Goal: Task Accomplishment & Management: Complete application form

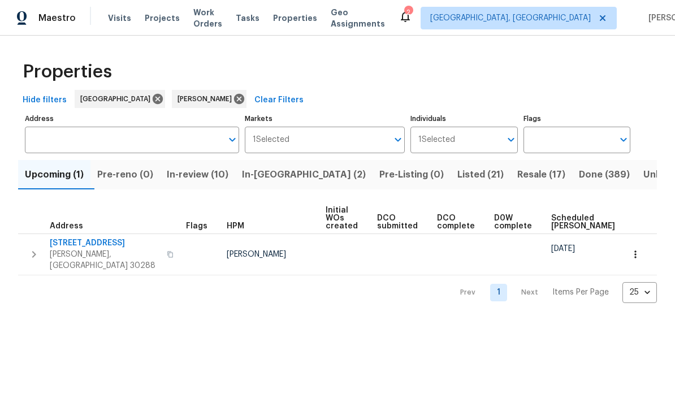
click at [226, 173] on span "In-review (10)" at bounding box center [198, 175] width 62 height 16
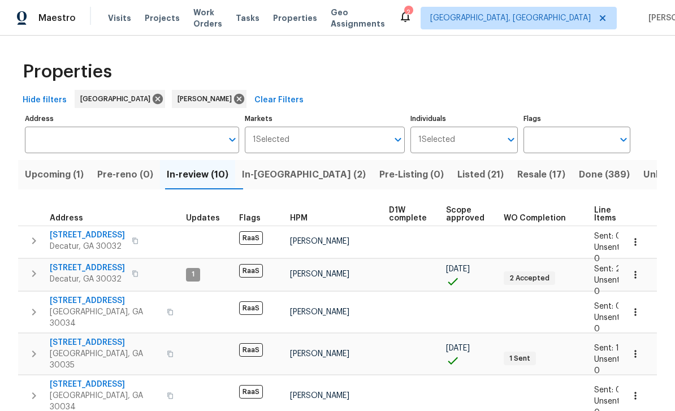
click at [104, 234] on span "1395 W Austin Rd" at bounding box center [87, 235] width 75 height 11
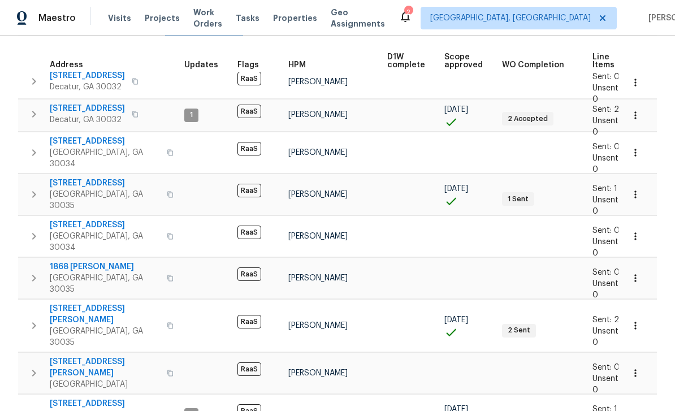
scroll to position [153, 0]
click at [109, 357] on span "[STREET_ADDRESS][PERSON_NAME]" at bounding box center [105, 368] width 110 height 23
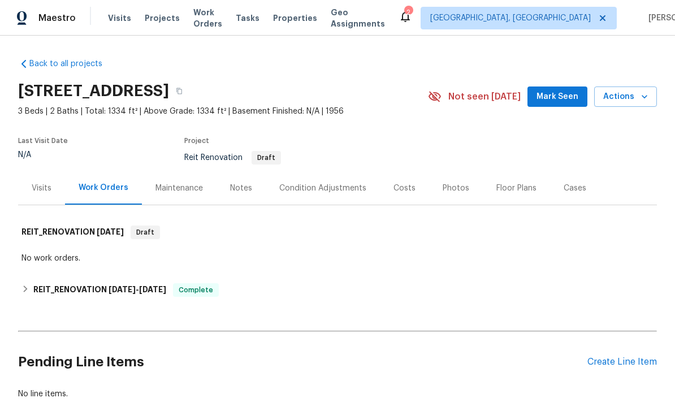
click at [639, 361] on div "Create Line Item" at bounding box center [623, 362] width 70 height 11
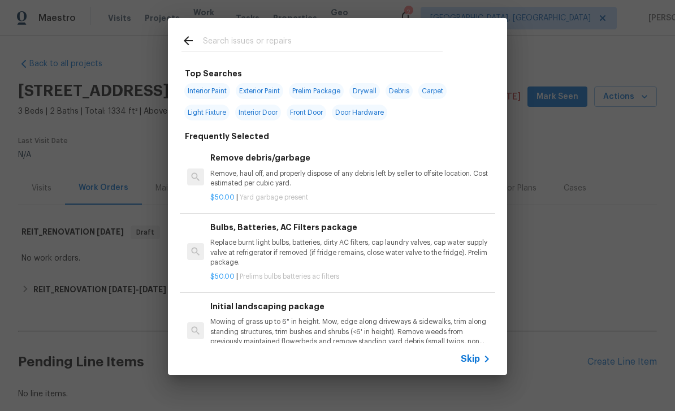
click at [281, 37] on input "text" at bounding box center [323, 42] width 240 height 17
click at [479, 359] on span "Skip" at bounding box center [470, 359] width 19 height 11
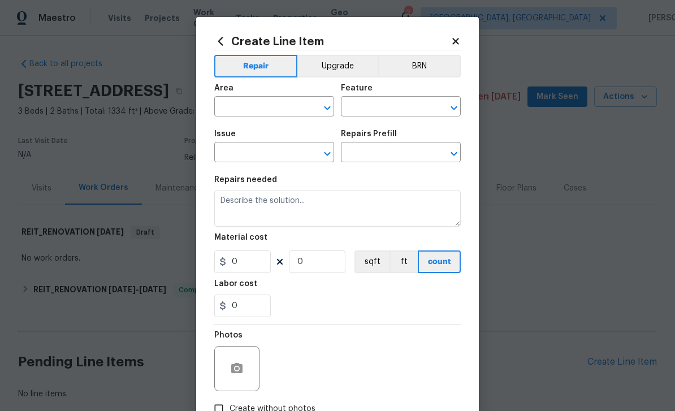
click at [275, 107] on input "text" at bounding box center [258, 108] width 88 height 18
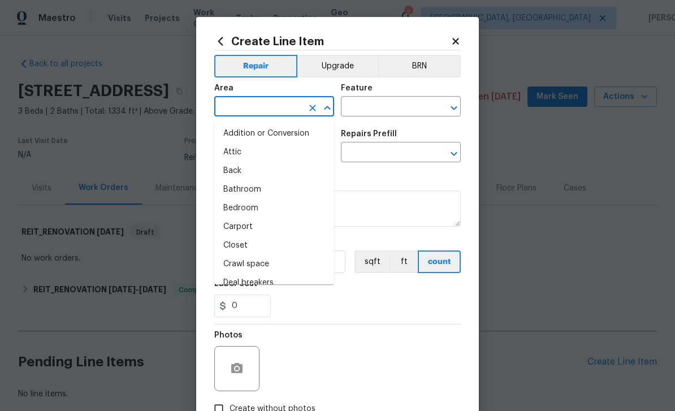
type input "n"
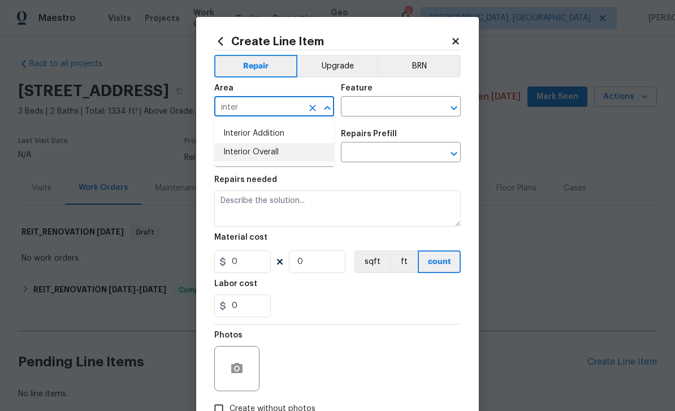
click at [290, 154] on li "Interior Overall" at bounding box center [274, 152] width 120 height 19
type input "Interior Overall"
click at [384, 110] on input "text" at bounding box center [385, 108] width 88 height 18
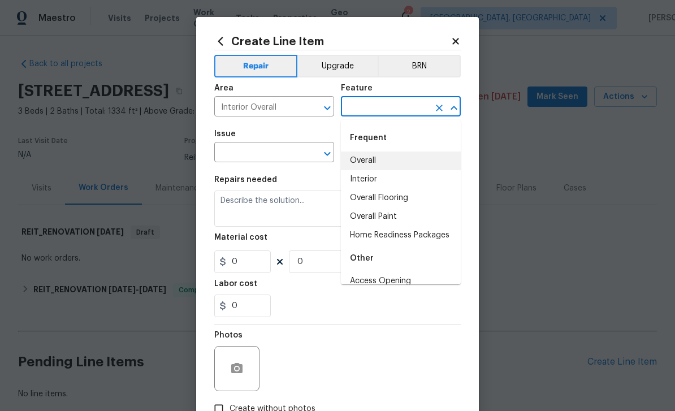
click at [394, 162] on li "Overall" at bounding box center [401, 161] width 120 height 19
type input "Overall"
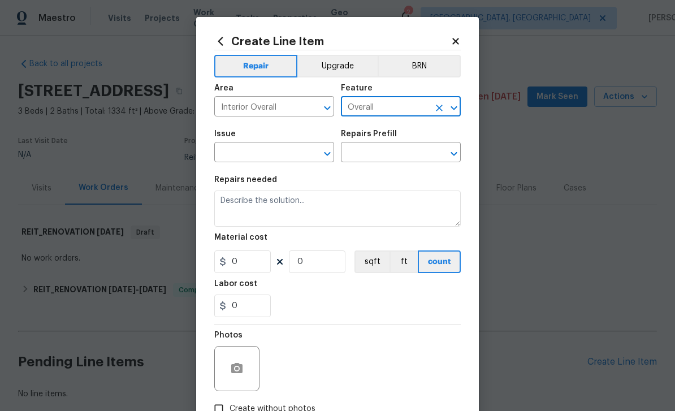
click at [290, 154] on input "text" at bounding box center [258, 154] width 88 height 18
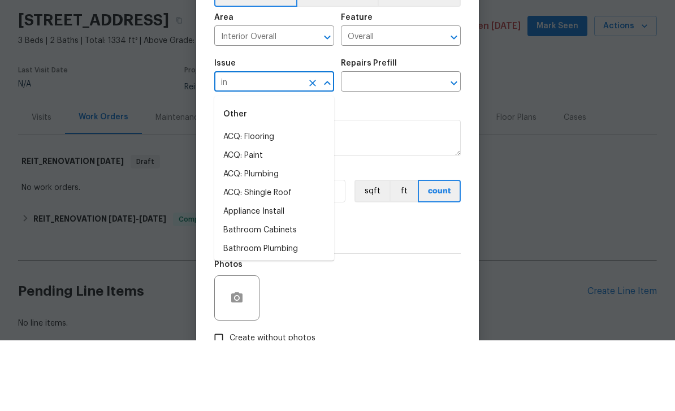
type input "i"
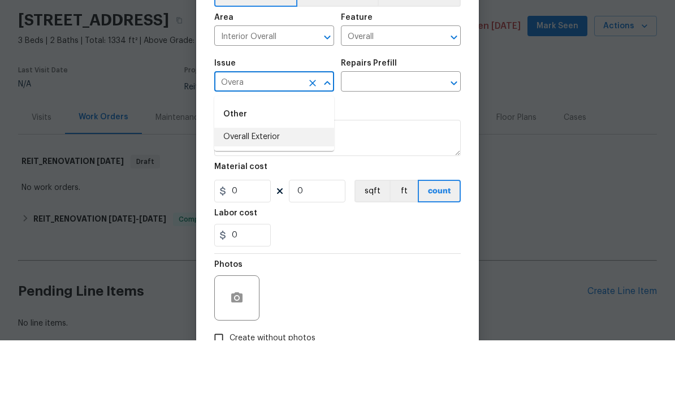
click at [275, 199] on li "Overall Exterior" at bounding box center [274, 208] width 120 height 19
type input "Overall Exterior"
click at [374, 145] on input "text" at bounding box center [385, 154] width 88 height 18
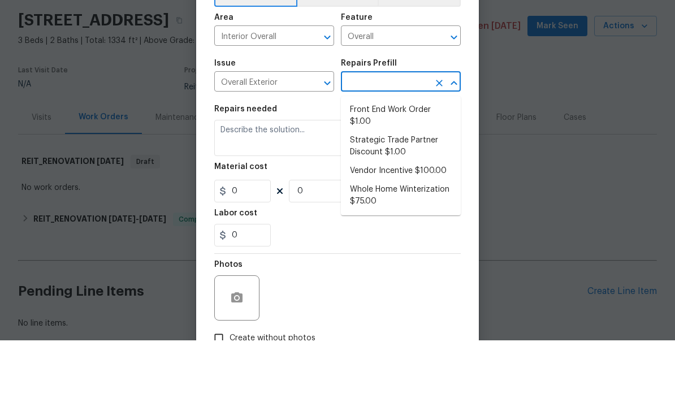
scroll to position [36, 0]
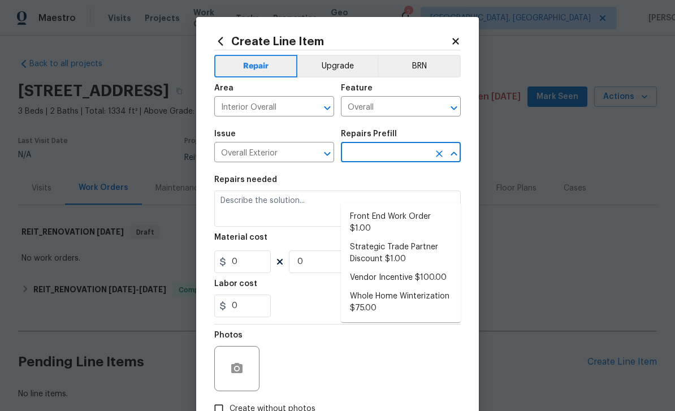
click at [415, 208] on li "Front End Work Order $1.00" at bounding box center [401, 223] width 120 height 31
type input "Front End Work Order $1.00"
type textarea "Placeholder line item for the creation of front end work orders."
type input "1"
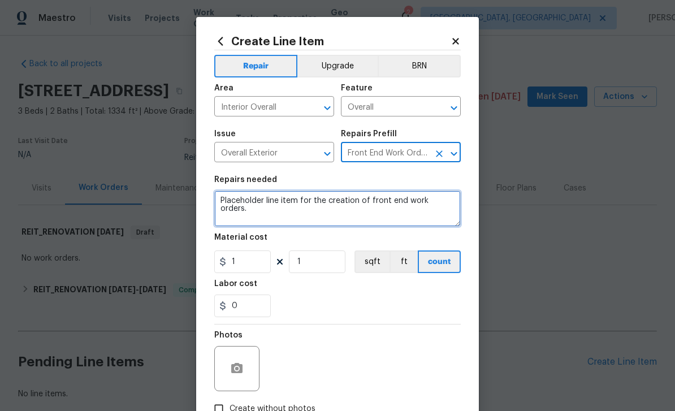
click at [397, 204] on textarea "Placeholder line item for the creation of front end work orders." at bounding box center [337, 209] width 247 height 36
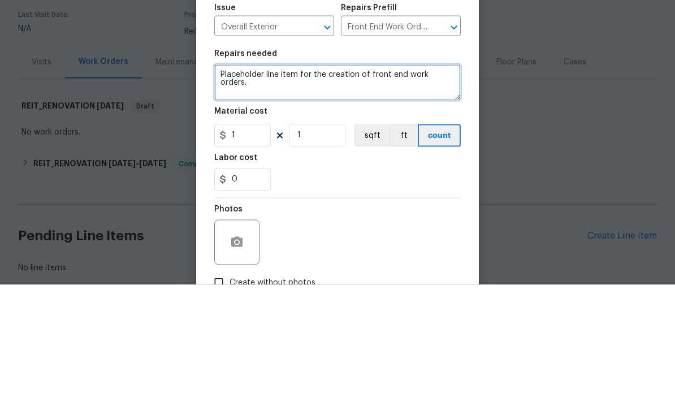
click at [450, 191] on textarea "Placeholder line item for the creation of front end work orders." at bounding box center [337, 209] width 247 height 36
click at [240, 191] on textarea "." at bounding box center [337, 209] width 247 height 36
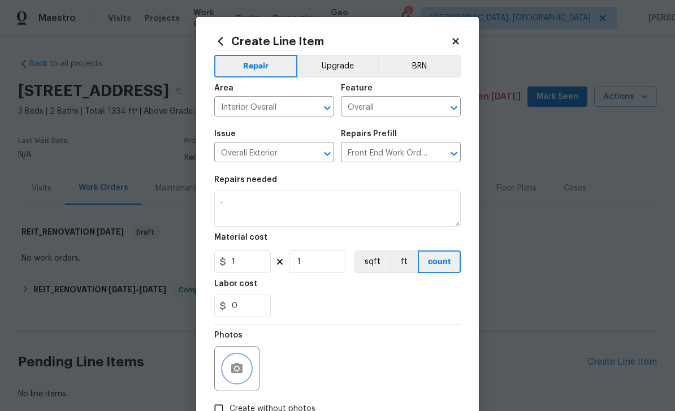
click at [245, 366] on button "button" at bounding box center [236, 368] width 27 height 27
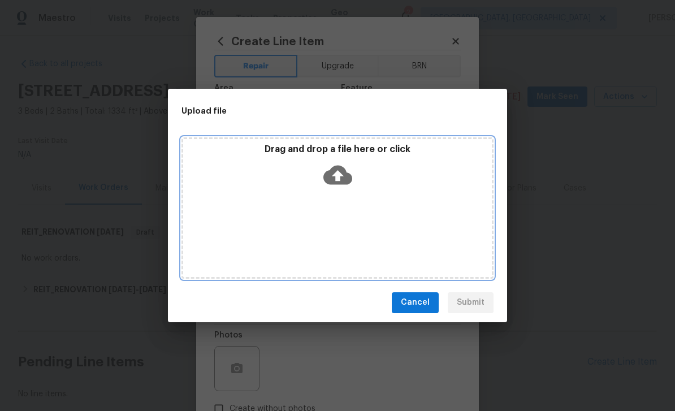
click at [338, 181] on icon at bounding box center [338, 174] width 29 height 19
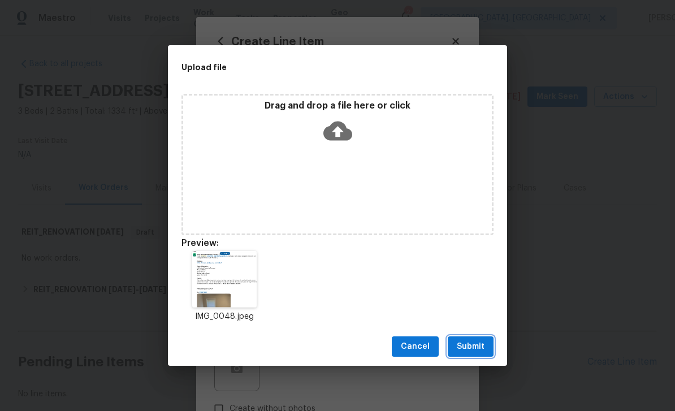
click at [479, 344] on span "Submit" at bounding box center [471, 347] width 28 height 14
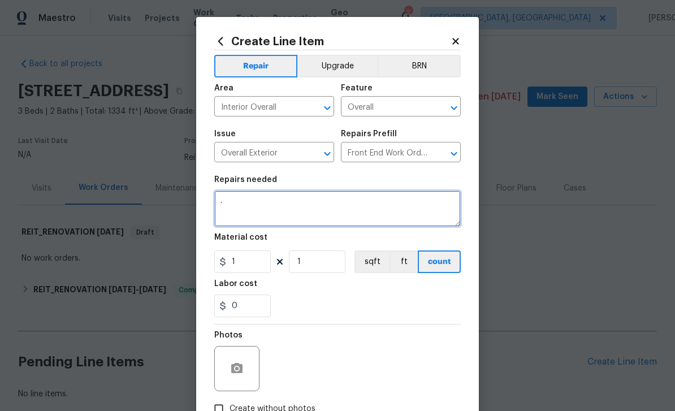
click at [380, 210] on textarea "." at bounding box center [337, 209] width 247 height 36
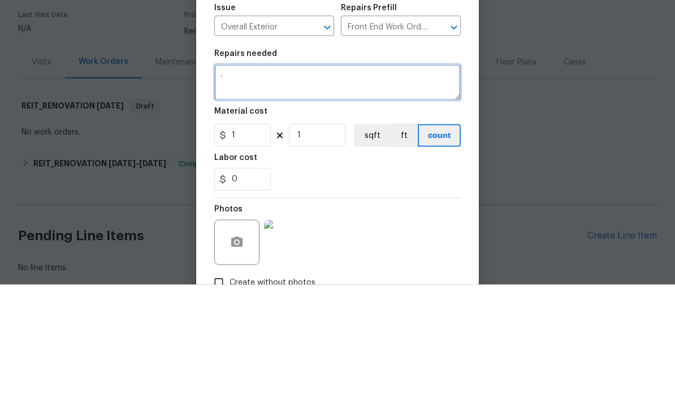
click at [244, 191] on textarea "." at bounding box center [337, 209] width 247 height 36
paste textarea "1395 W Austin Rd, Decatur, GA 30032 Type of Requests: In Contract Property Requ…"
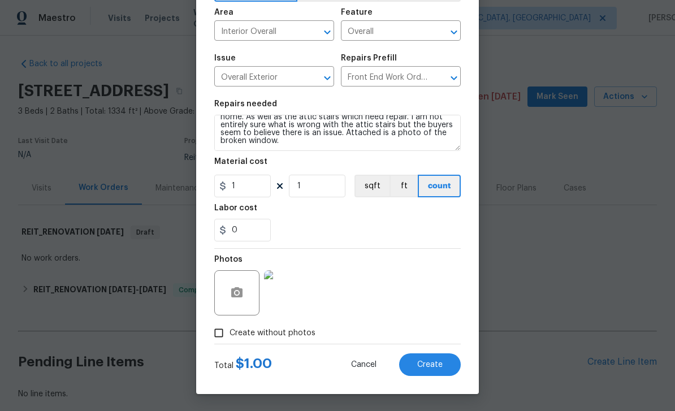
scroll to position [78, 0]
type textarea ". 1395 W Austin Rd, Decatur, GA 30032 Type of Requests: In Contract Property Re…"
click at [226, 336] on input "Create without photos" at bounding box center [218, 332] width 21 height 21
checkbox input "false"
click at [441, 367] on span "Create" at bounding box center [429, 365] width 25 height 8
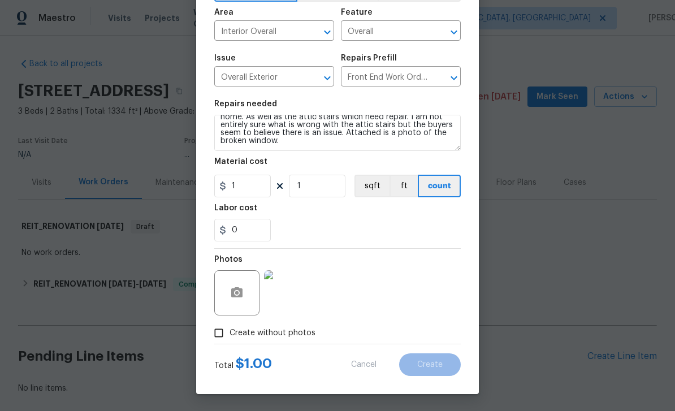
type input "0"
checkbox input "true"
type input "0"
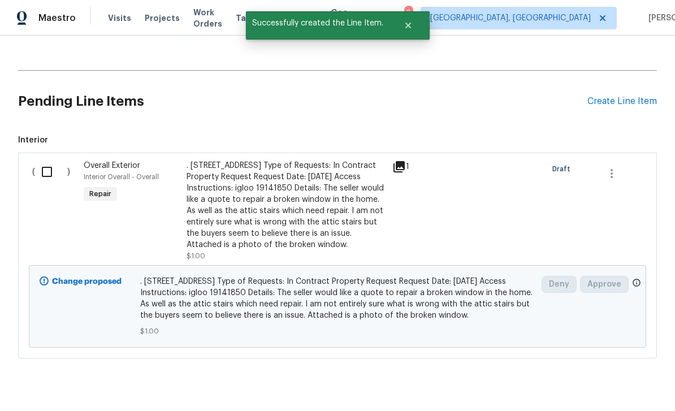
scroll to position [260, 0]
click at [46, 161] on input "checkbox" at bounding box center [51, 173] width 32 height 24
checkbox input "true"
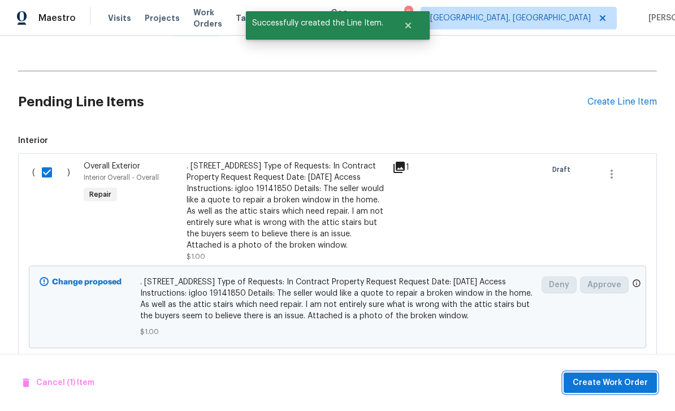
click at [624, 381] on span "Create Work Order" at bounding box center [610, 383] width 75 height 14
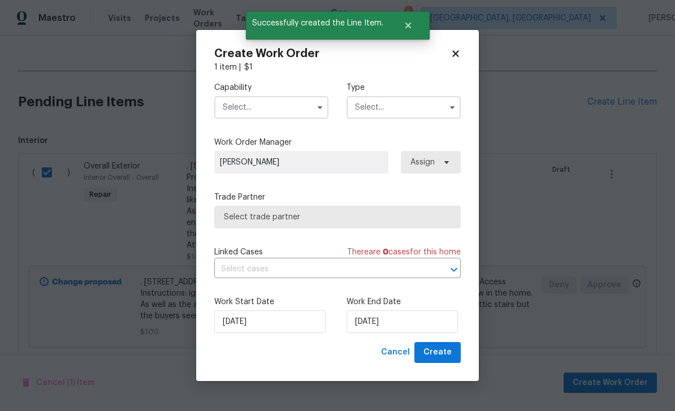
click at [270, 101] on input "text" at bounding box center [271, 107] width 114 height 23
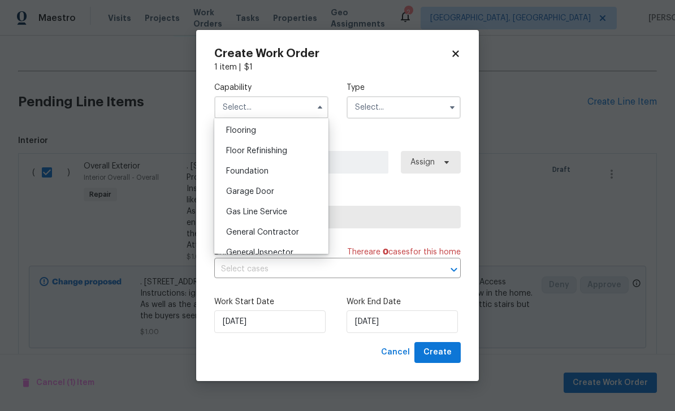
scroll to position [441, 0]
click at [303, 231] on div "General Contractor" at bounding box center [271, 231] width 109 height 20
type input "General Contractor"
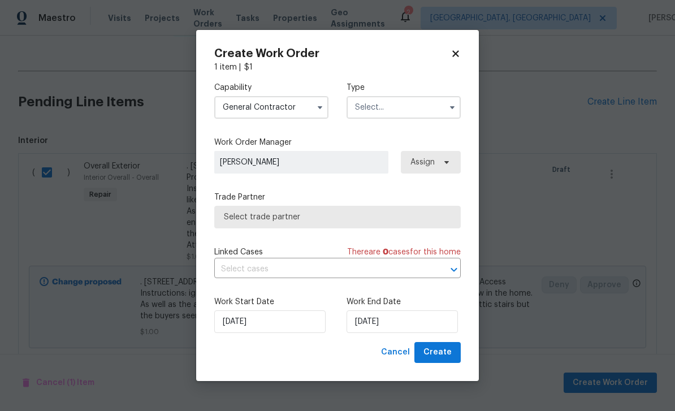
click at [389, 110] on input "text" at bounding box center [404, 107] width 114 height 23
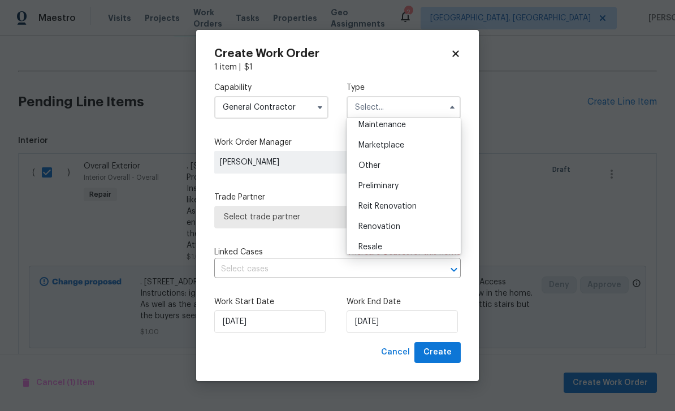
scroll to position [189, 0]
click at [422, 209] on div "Reit Renovation" at bounding box center [404, 207] width 109 height 20
type input "Reit Renovation"
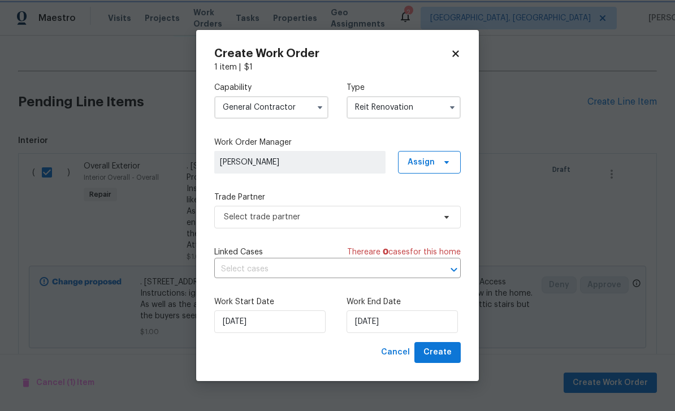
scroll to position [0, 0]
click at [391, 320] on input "[DATE]" at bounding box center [402, 322] width 111 height 23
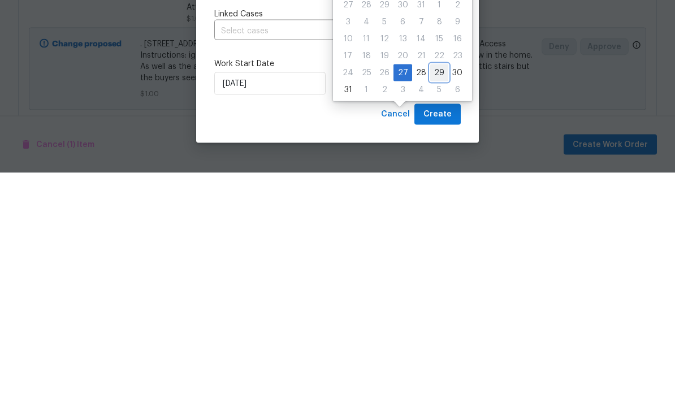
click at [436, 303] on div "29" at bounding box center [439, 311] width 18 height 16
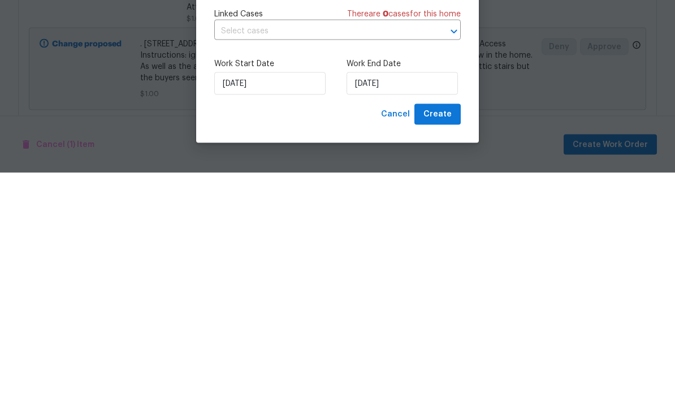
type input "[DATE]"
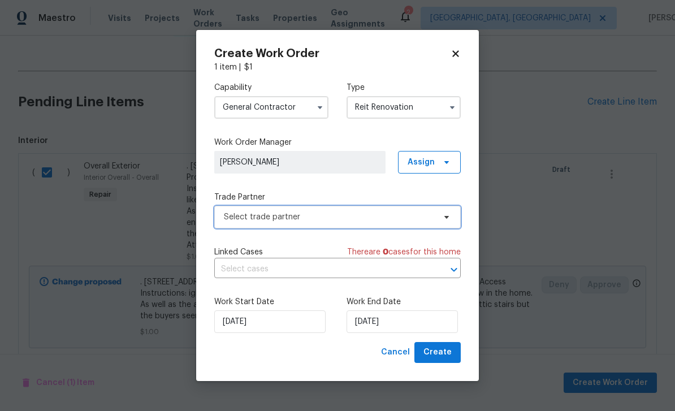
click at [371, 219] on span "Select trade partner" at bounding box center [329, 217] width 211 height 11
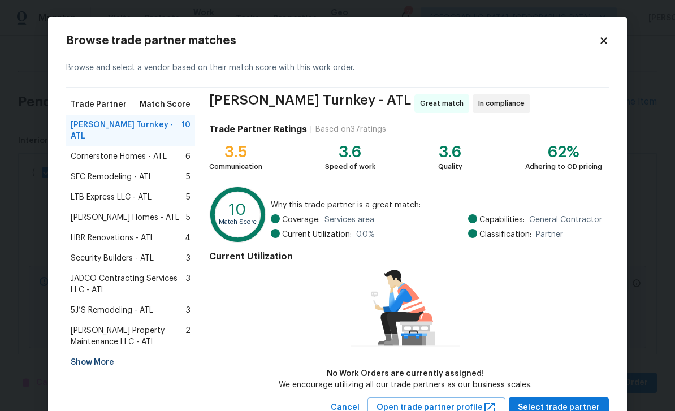
click at [109, 353] on div "Show More" at bounding box center [130, 362] width 129 height 20
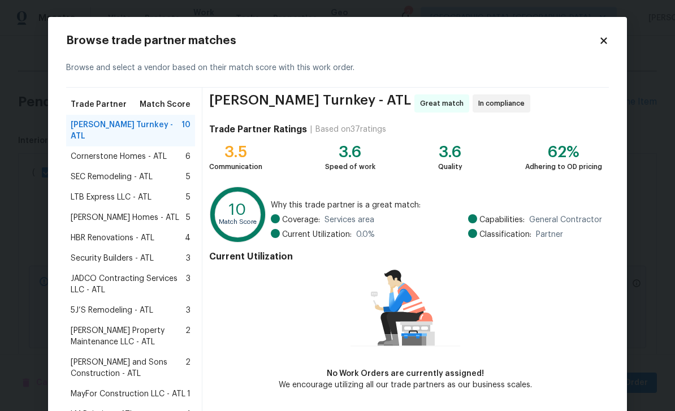
click at [152, 409] on div "LM Painting - ATL 1" at bounding box center [131, 414] width 120 height 11
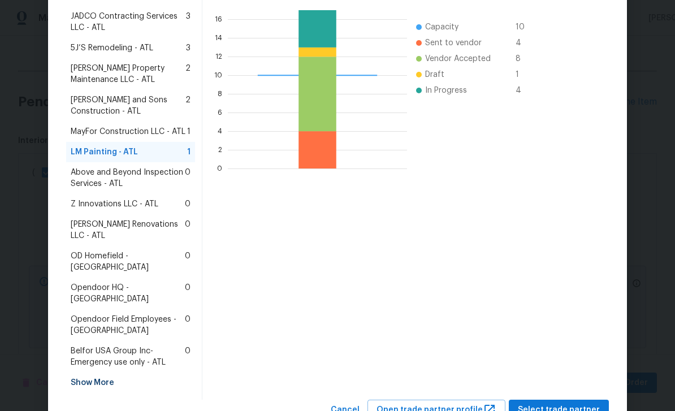
scroll to position [261, 0]
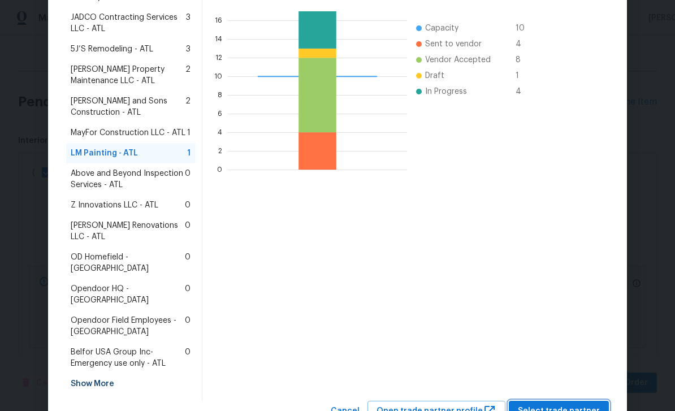
click at [583, 404] on span "Select trade partner" at bounding box center [559, 411] width 82 height 14
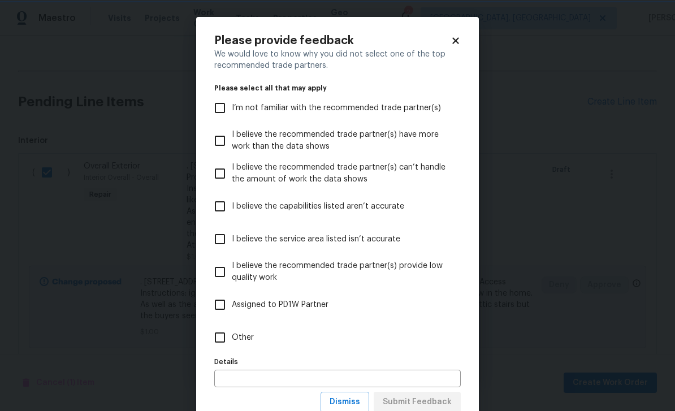
scroll to position [0, 0]
click at [412, 105] on span "I’m not familiar with the recommended trade partner(s)" at bounding box center [336, 108] width 209 height 12
click at [232, 105] on input "I’m not familiar with the recommended trade partner(s)" at bounding box center [220, 108] width 24 height 24
checkbox input "true"
click at [443, 404] on span "Submit Feedback" at bounding box center [417, 402] width 69 height 14
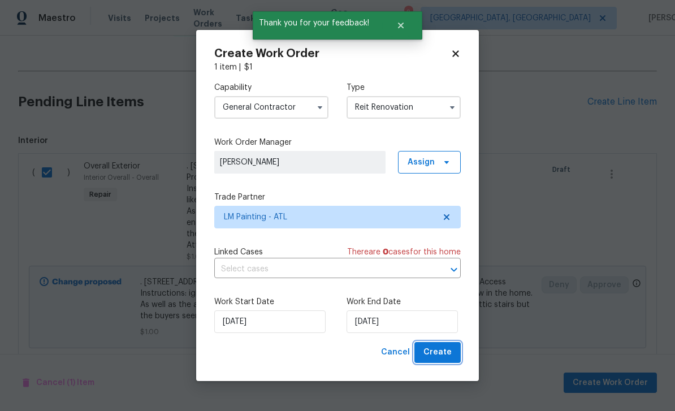
click at [455, 356] on button "Create" at bounding box center [438, 352] width 46 height 21
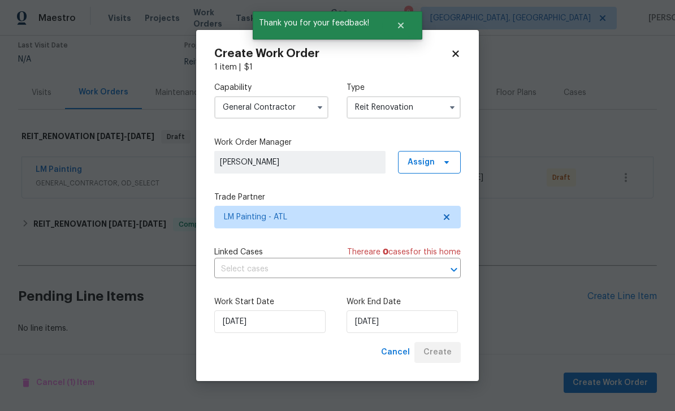
scroll to position [59, 0]
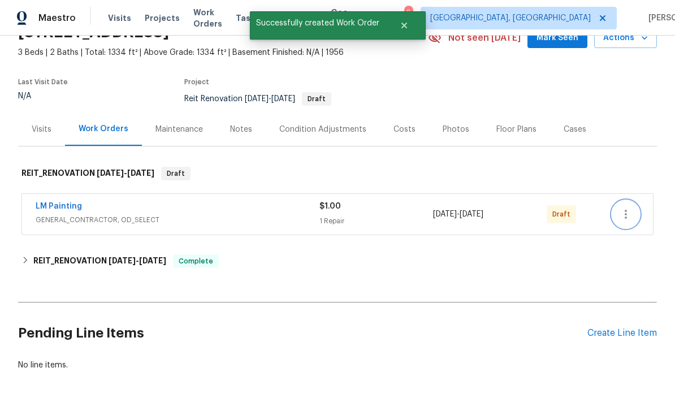
click at [630, 208] on icon "button" at bounding box center [626, 215] width 14 height 14
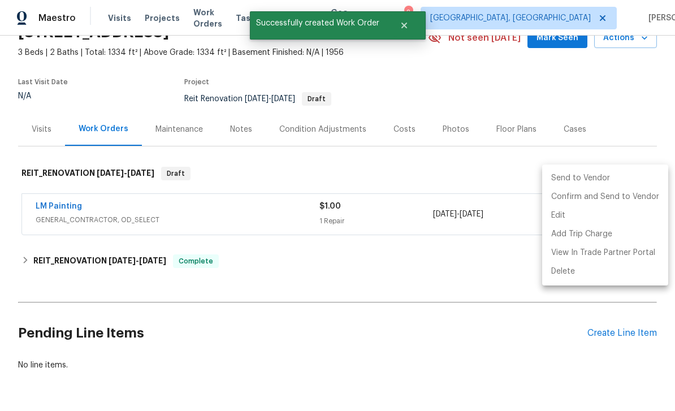
click at [595, 178] on li "Send to Vendor" at bounding box center [605, 178] width 126 height 19
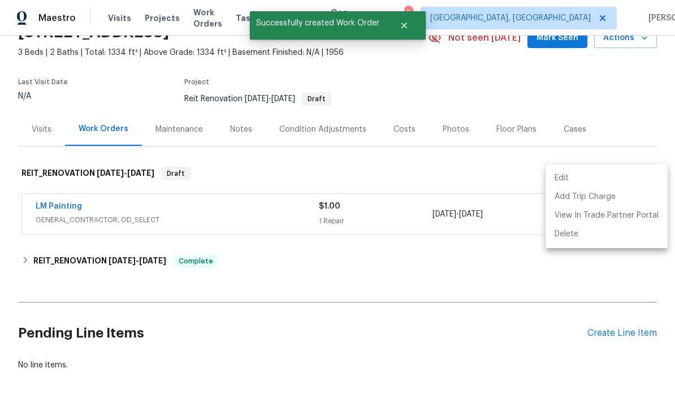
click at [488, 248] on div at bounding box center [337, 205] width 675 height 411
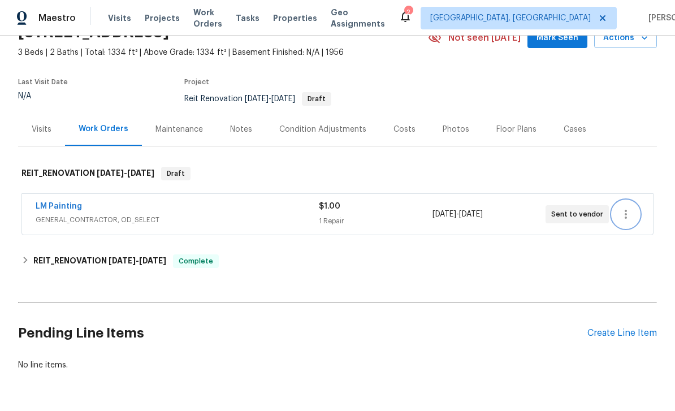
scroll to position [0, 0]
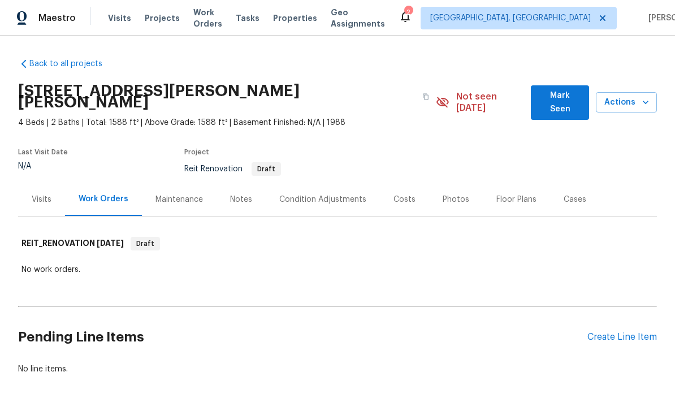
click at [626, 332] on div "Create Line Item" at bounding box center [623, 337] width 70 height 11
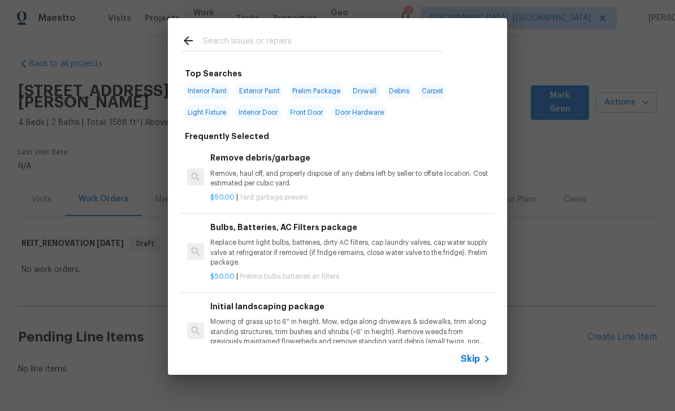
click at [361, 44] on input "text" at bounding box center [323, 42] width 240 height 17
click at [468, 360] on span "Skip" at bounding box center [470, 359] width 19 height 11
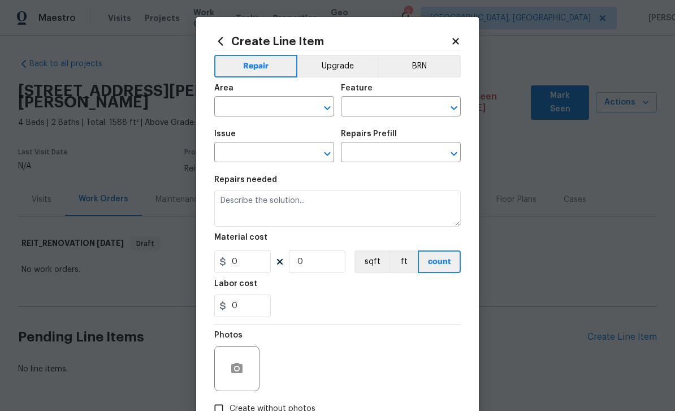
click at [272, 101] on input "text" at bounding box center [258, 108] width 88 height 18
click at [285, 156] on li "Interior Overall" at bounding box center [274, 152] width 120 height 19
type input "Interior Overall"
click at [395, 106] on input "text" at bounding box center [385, 108] width 88 height 18
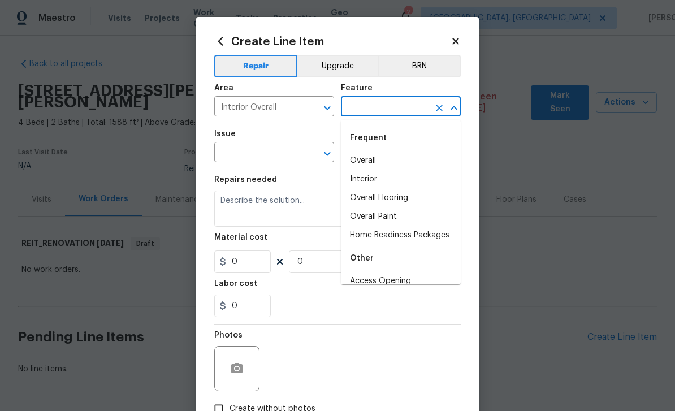
click at [389, 163] on li "Overall" at bounding box center [401, 161] width 120 height 19
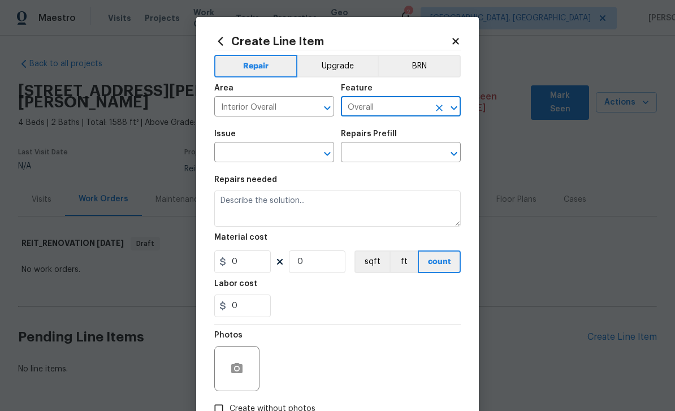
type input "Overall"
click at [287, 153] on input "text" at bounding box center [258, 154] width 88 height 18
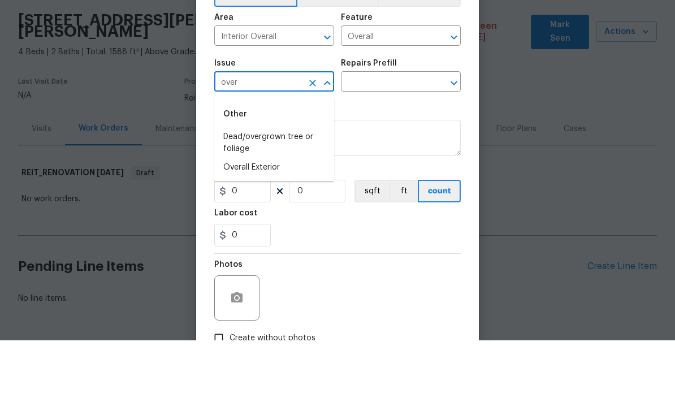
click at [290, 229] on li "Overall Exterior" at bounding box center [274, 238] width 120 height 19
type input "Overall Exterior"
click at [397, 145] on input "text" at bounding box center [385, 154] width 88 height 18
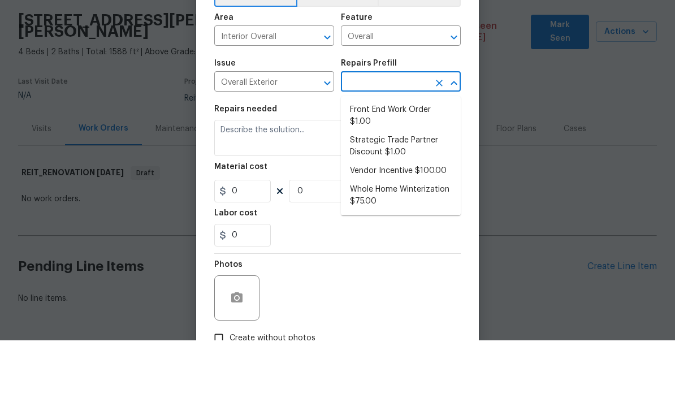
click at [427, 171] on li "Front End Work Order $1.00" at bounding box center [401, 186] width 120 height 31
type input "Front End Work Order $1.00"
type textarea "Placeholder line item for the creation of front end work orders."
type input "1"
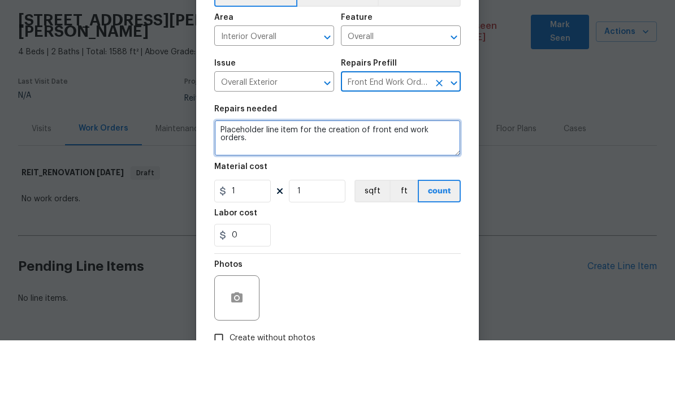
click at [438, 191] on textarea "Placeholder line item for the creation of front end work orders." at bounding box center [337, 209] width 247 height 36
click at [444, 191] on textarea "Placeholder line item for the creation of front end work orders." at bounding box center [337, 209] width 247 height 36
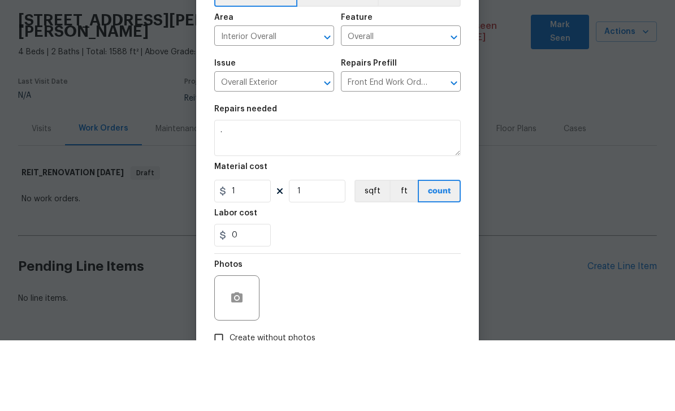
scroll to position [29, 0]
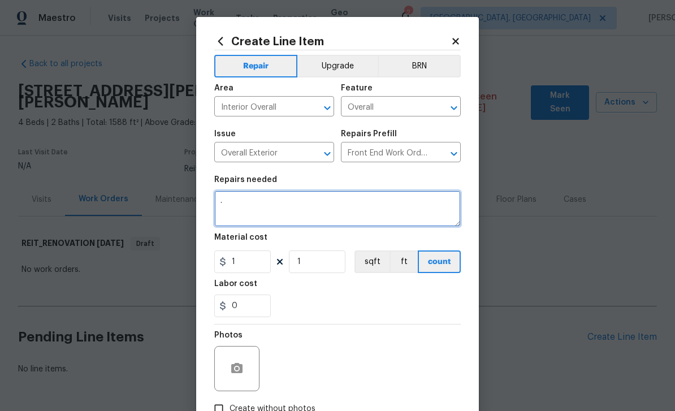
click at [295, 207] on textarea "." at bounding box center [337, 209] width 247 height 36
type textarea ". Quote only please"
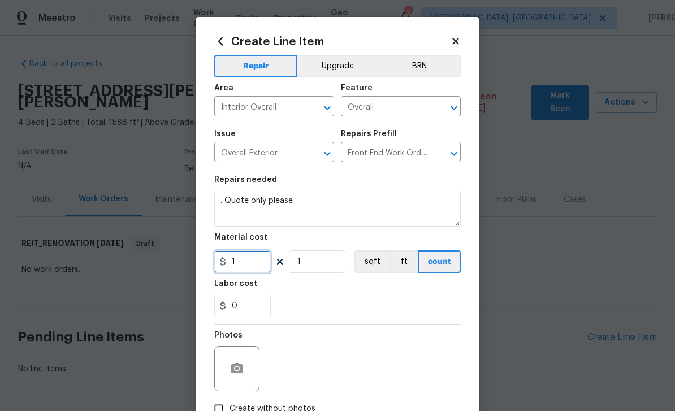
click at [253, 265] on input "1" at bounding box center [242, 262] width 57 height 23
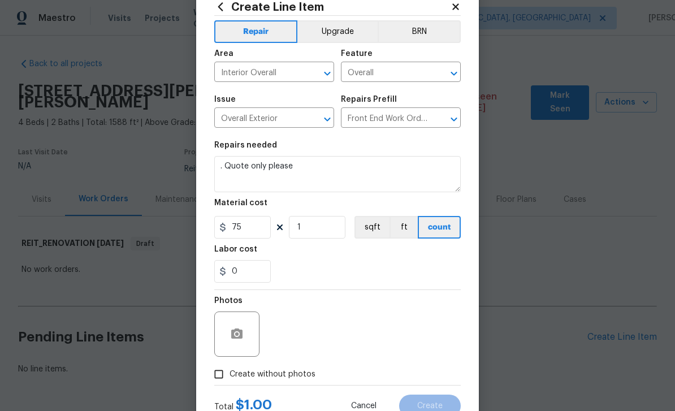
scroll to position [74, 0]
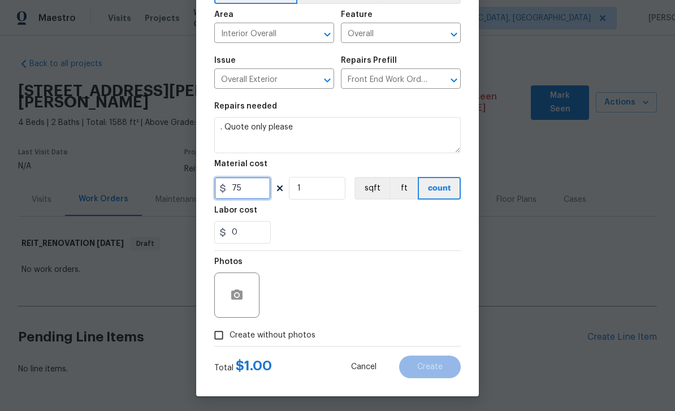
type input "75"
click at [243, 302] on icon "button" at bounding box center [237, 295] width 14 height 14
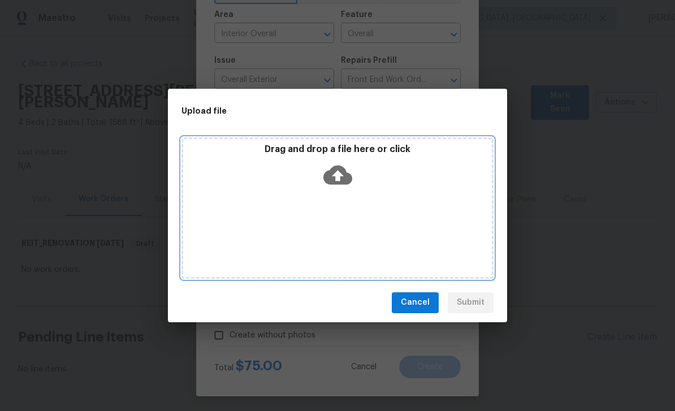
click at [339, 170] on icon at bounding box center [338, 174] width 29 height 19
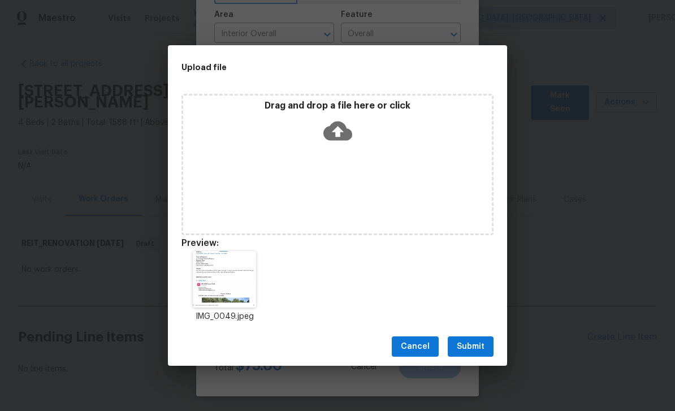
click at [479, 347] on span "Submit" at bounding box center [471, 347] width 28 height 14
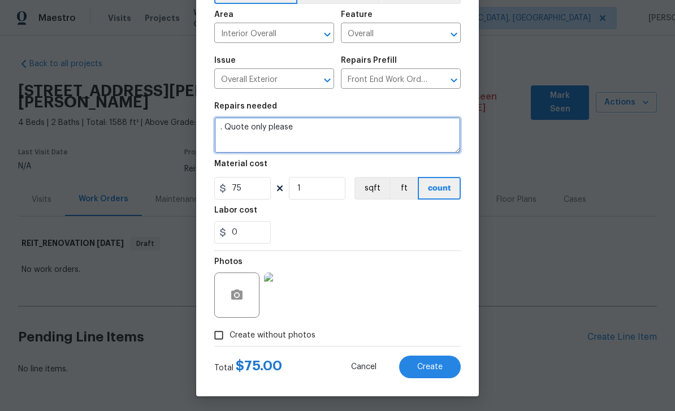
click at [320, 129] on textarea ". Quote only please" at bounding box center [337, 135] width 247 height 36
click at [242, 141] on textarea ". Quote only please" at bounding box center [337, 135] width 247 height 36
paste textarea "address:%0A5339%20Biffle%20Downs%20Rd,%20Stone%20Mountain,%20GA%2030088%0AType%…"
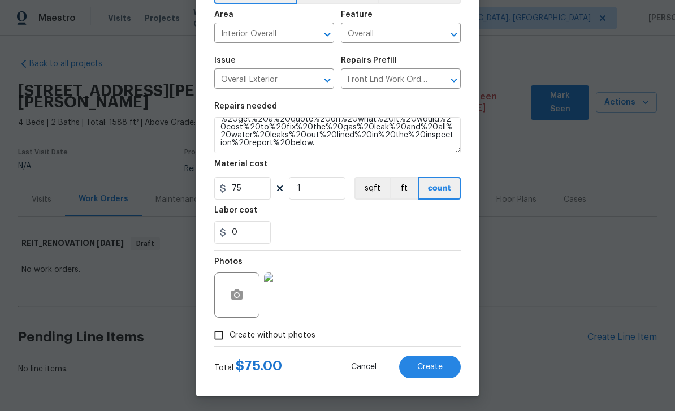
scroll to position [79, 0]
click at [255, 148] on textarea ". Quote only please address:%0A5339%20Biffle%20Downs%20Rd,%20Stone%20Mountain,%…" at bounding box center [337, 135] width 247 height 36
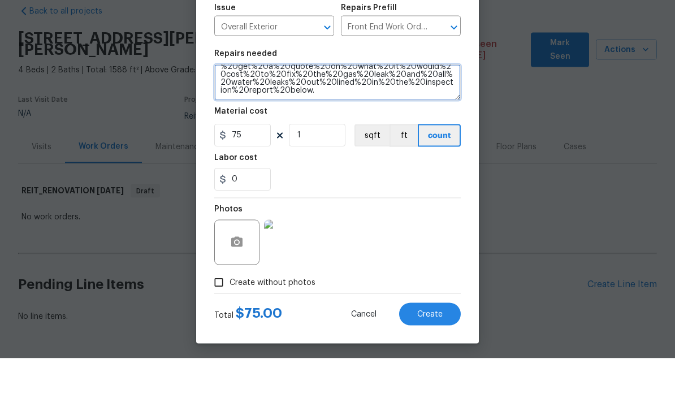
click at [256, 117] on textarea ". Quote only please address:%0A5339%20Biffle%20Downs%20Rd,%20Stone%20Mountain,%…" at bounding box center [337, 135] width 247 height 36
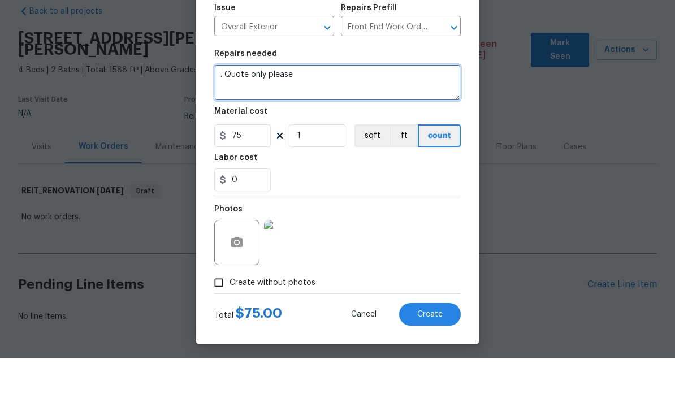
scroll to position [0, 0]
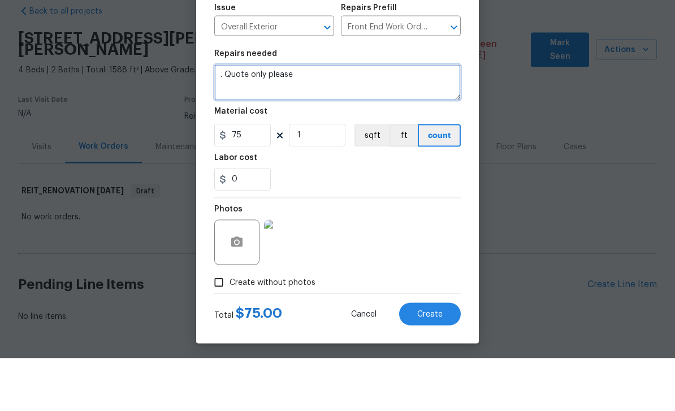
click at [249, 117] on textarea ". Quote only please" at bounding box center [337, 135] width 247 height 36
paste textarea "Just had this one terminate and IH wants us to get a quote on what it would cos…"
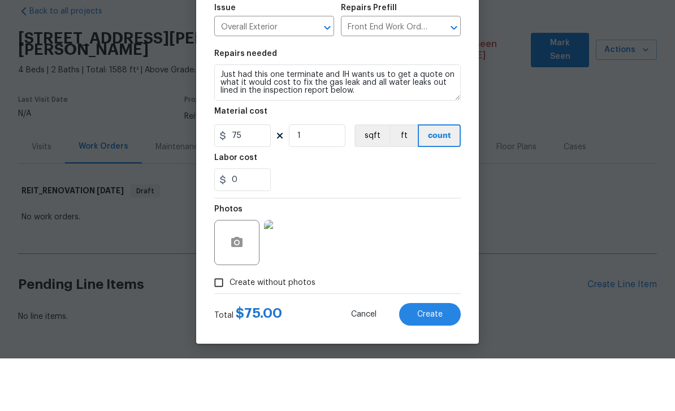
scroll to position [29, 0]
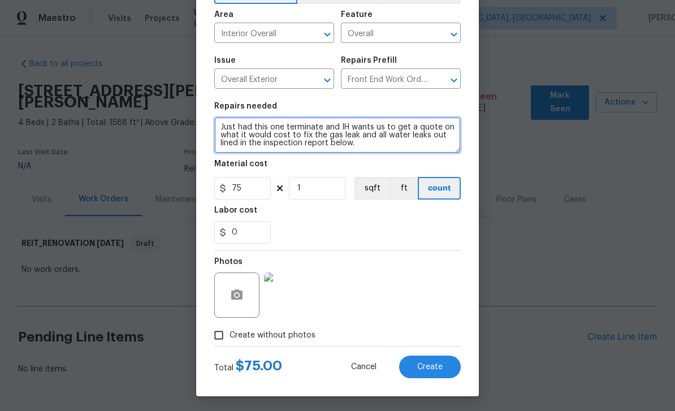
type textarea ". Quote only please Just had this one terminate and IH wants us to get a quote …"
click at [437, 368] on span "Create" at bounding box center [429, 367] width 25 height 8
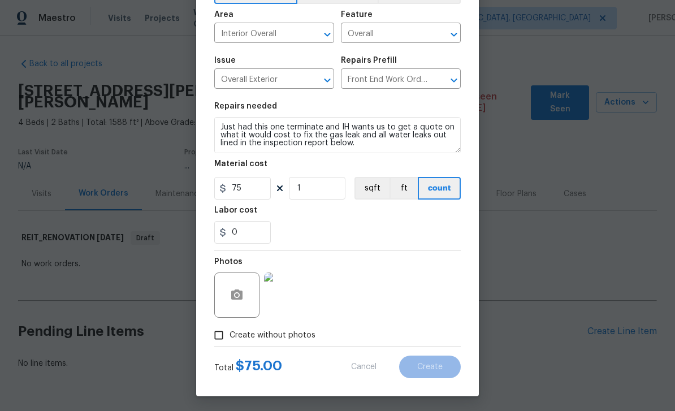
scroll to position [23, 0]
type input "0"
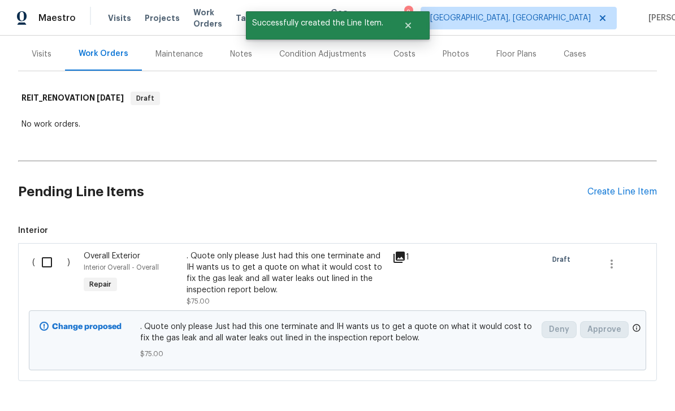
scroll to position [145, 0]
click at [48, 251] on input "checkbox" at bounding box center [51, 263] width 32 height 24
checkbox input "true"
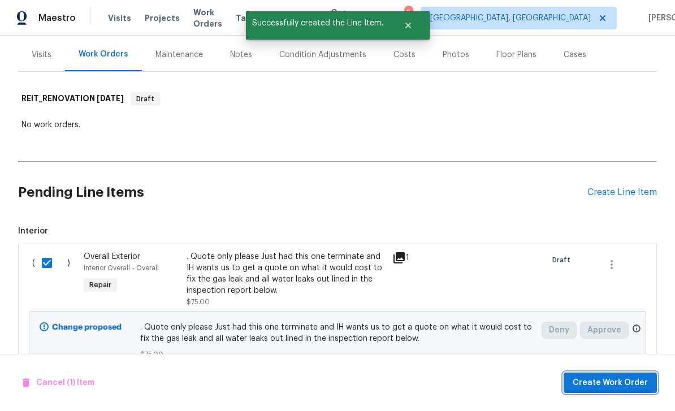
click at [629, 374] on button "Create Work Order" at bounding box center [610, 383] width 93 height 21
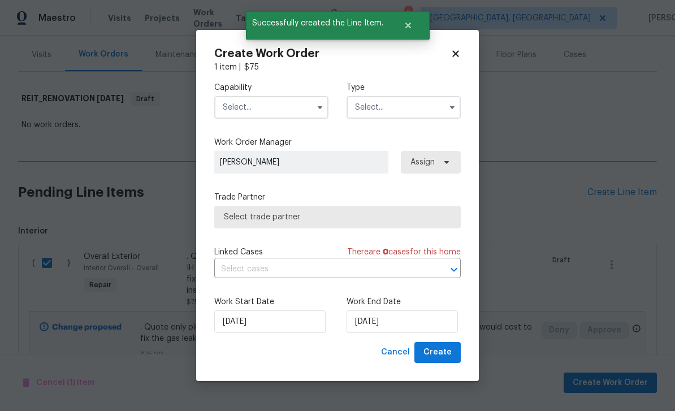
click at [274, 106] on input "text" at bounding box center [271, 107] width 114 height 23
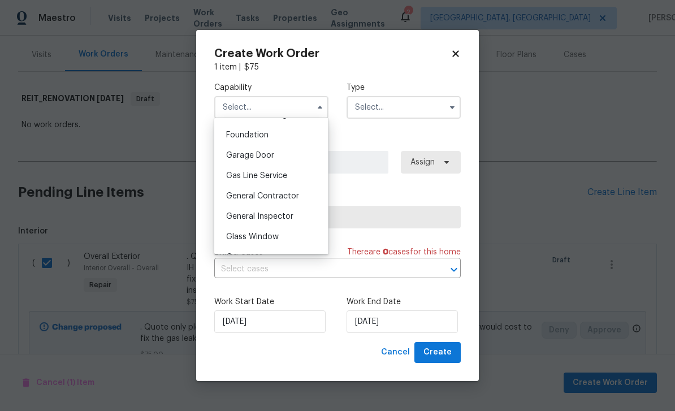
scroll to position [478, 0]
click at [303, 195] on div "General Contractor" at bounding box center [271, 194] width 109 height 20
type input "General Contractor"
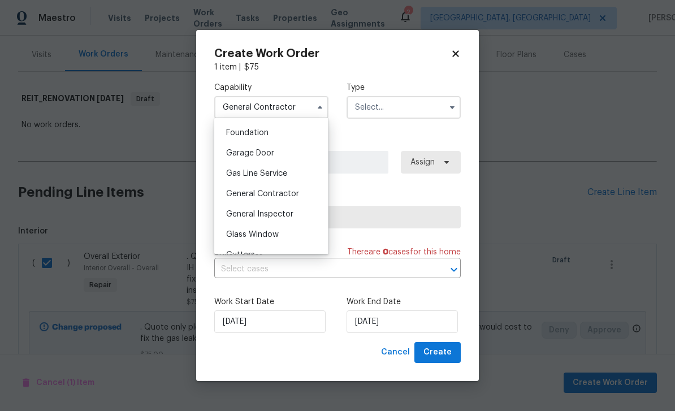
click at [396, 105] on input "text" at bounding box center [404, 107] width 114 height 23
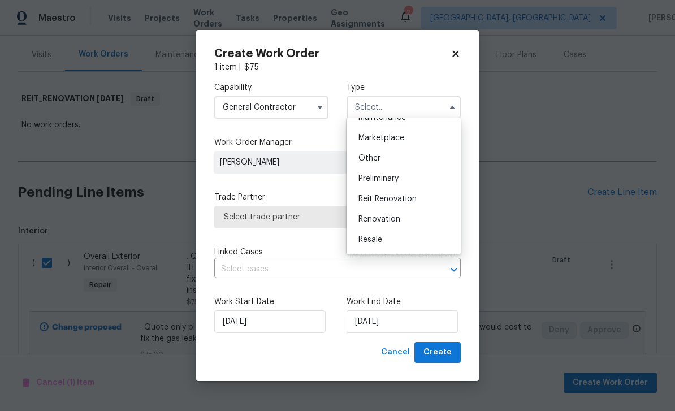
scroll to position [196, 0]
click at [419, 208] on div "Reit Renovation" at bounding box center [404, 199] width 109 height 20
type input "Reit Renovation"
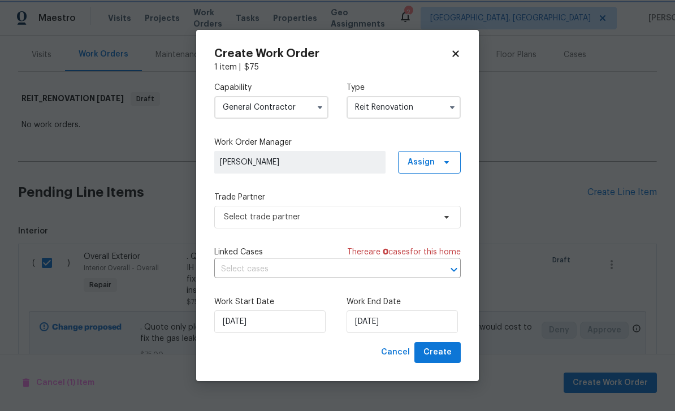
scroll to position [0, 0]
click at [381, 320] on input "[DATE]" at bounding box center [402, 322] width 111 height 23
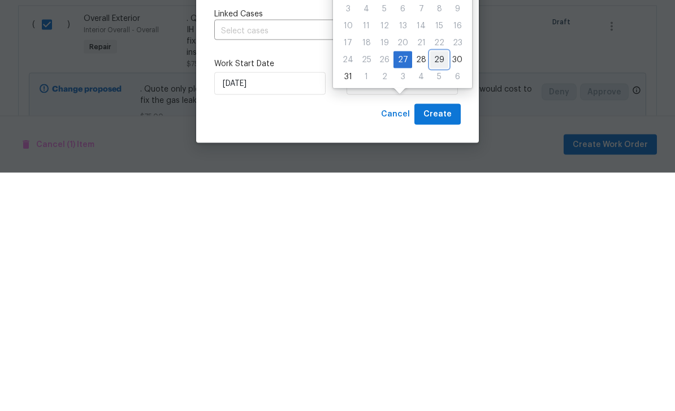
click at [437, 290] on div "29" at bounding box center [439, 298] width 18 height 16
type input "[DATE]"
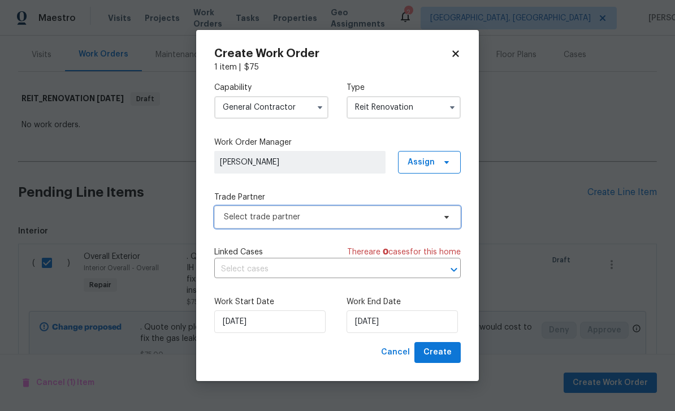
click at [411, 218] on span "Select trade partner" at bounding box center [329, 217] width 211 height 11
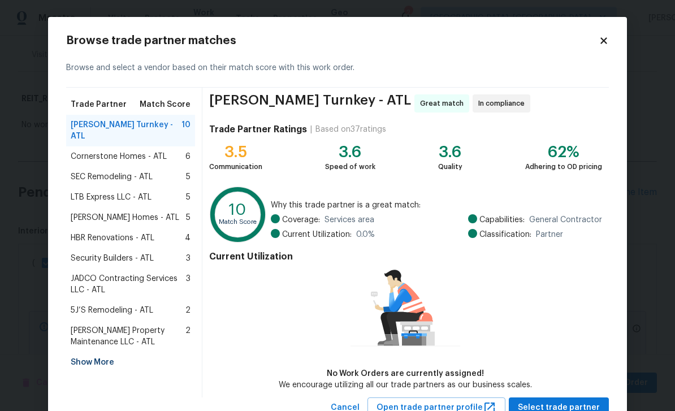
click at [130, 305] on span "5J’S Remodeling - ATL" at bounding box center [112, 310] width 83 height 11
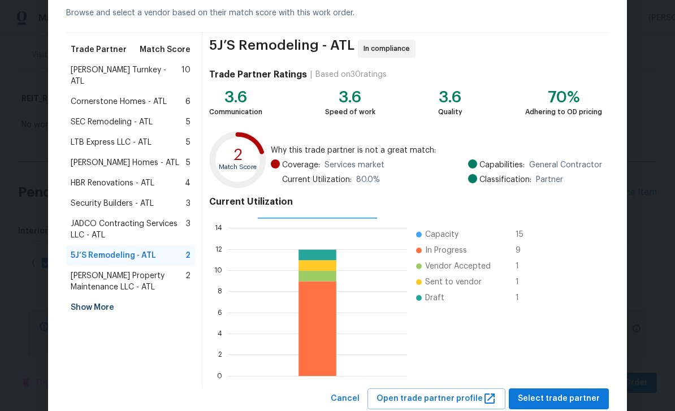
scroll to position [56, 0]
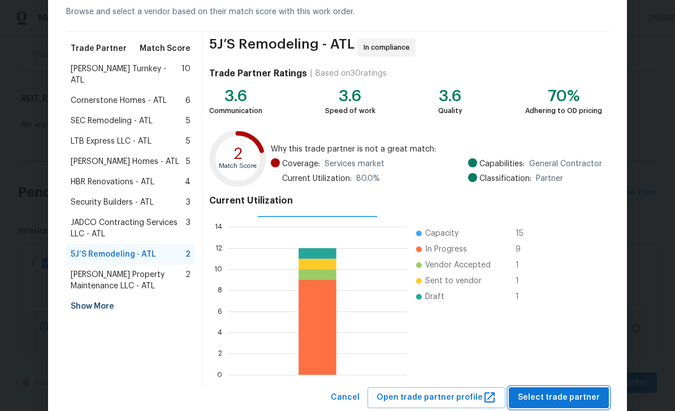
click at [574, 403] on span "Select trade partner" at bounding box center [559, 398] width 82 height 14
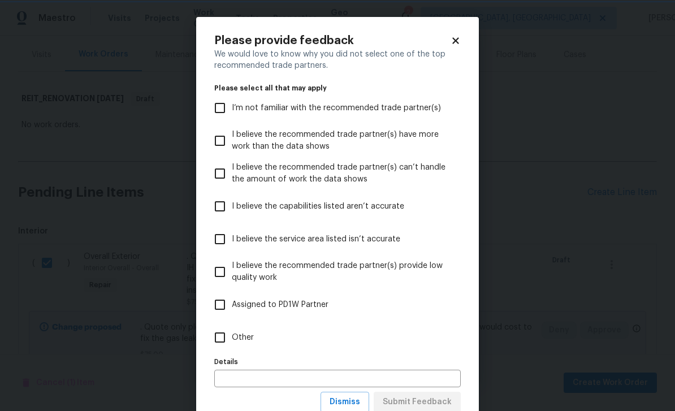
scroll to position [0, 0]
click at [426, 110] on span "I’m not familiar with the recommended trade partner(s)" at bounding box center [336, 108] width 209 height 12
click at [232, 110] on input "I’m not familiar with the recommended trade partner(s)" at bounding box center [220, 108] width 24 height 24
checkbox input "true"
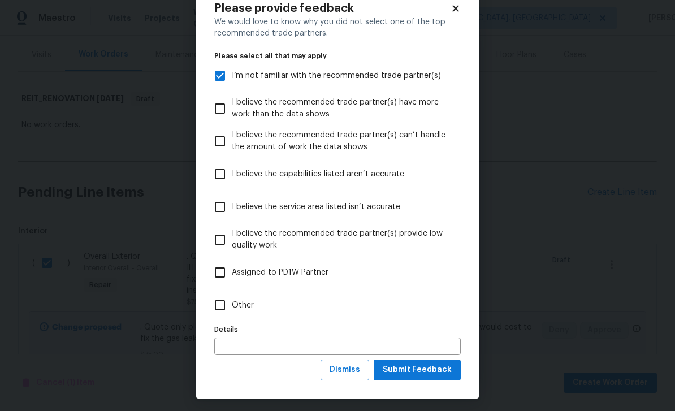
scroll to position [33, 0]
click at [438, 376] on span "Submit Feedback" at bounding box center [417, 370] width 69 height 14
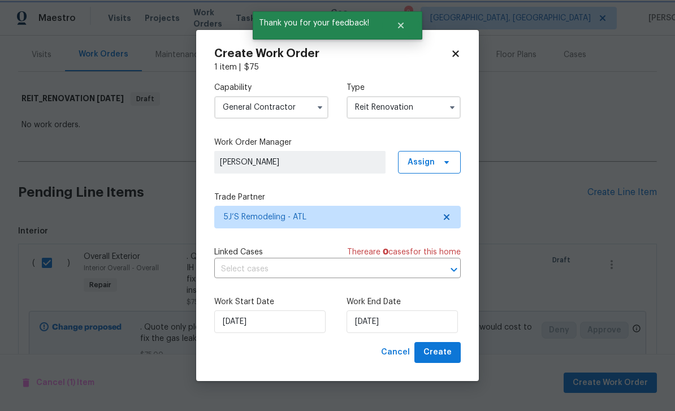
scroll to position [0, 0]
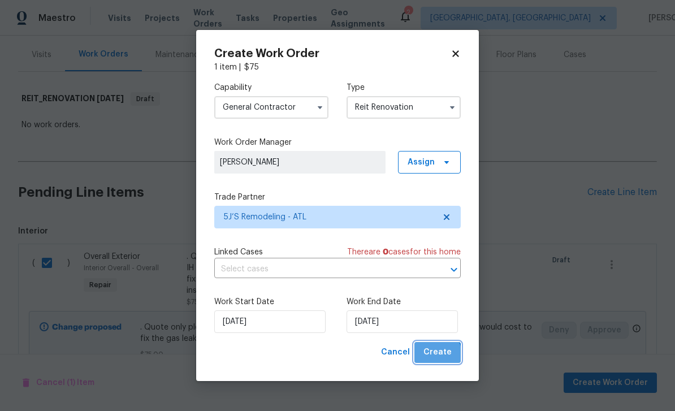
click at [434, 359] on span "Create" at bounding box center [438, 353] width 28 height 14
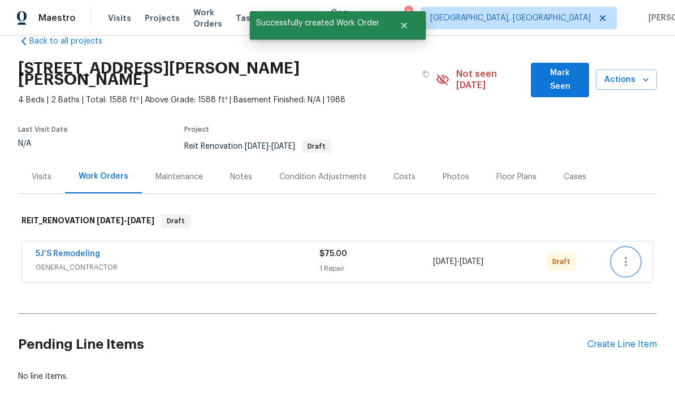
click at [634, 248] on button "button" at bounding box center [626, 261] width 27 height 27
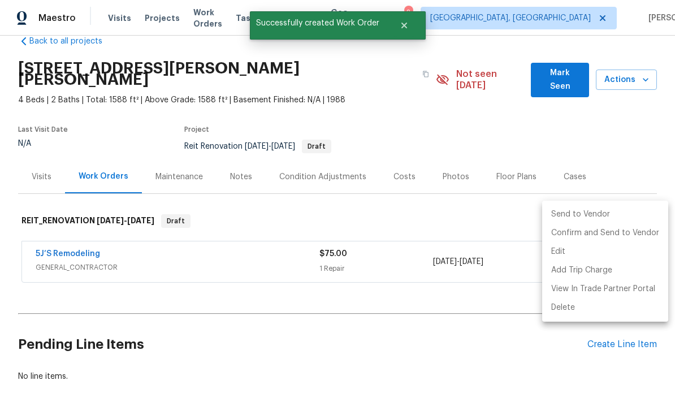
click at [595, 215] on li "Send to Vendor" at bounding box center [605, 214] width 126 height 19
click at [464, 270] on div at bounding box center [337, 205] width 675 height 411
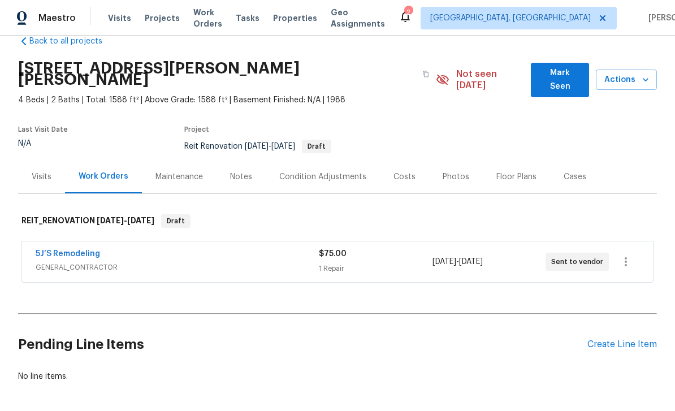
click at [74, 250] on link "5J’S Remodeling" at bounding box center [68, 254] width 64 height 8
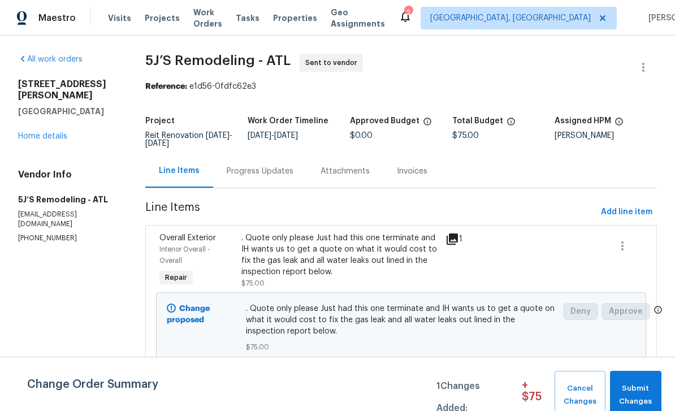
click at [268, 178] on div "Progress Updates" at bounding box center [260, 170] width 94 height 33
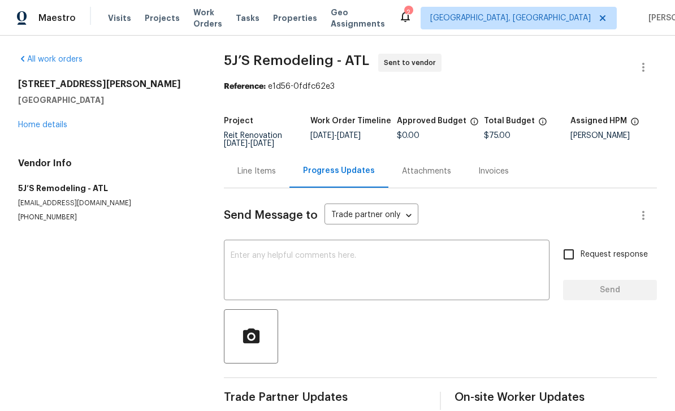
click at [254, 167] on div "Line Items" at bounding box center [257, 171] width 38 height 11
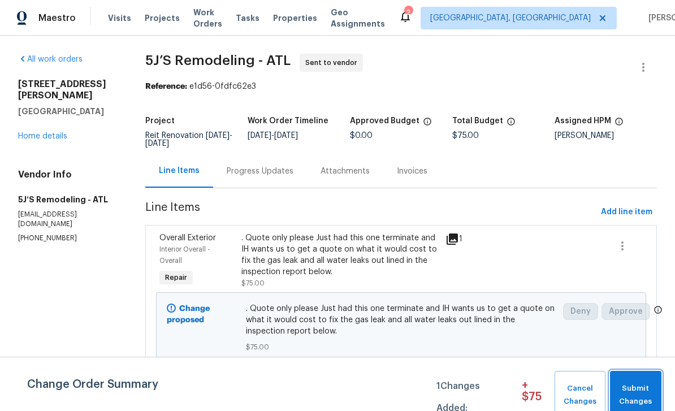
click at [635, 394] on span "Submit Changes" at bounding box center [636, 395] width 40 height 26
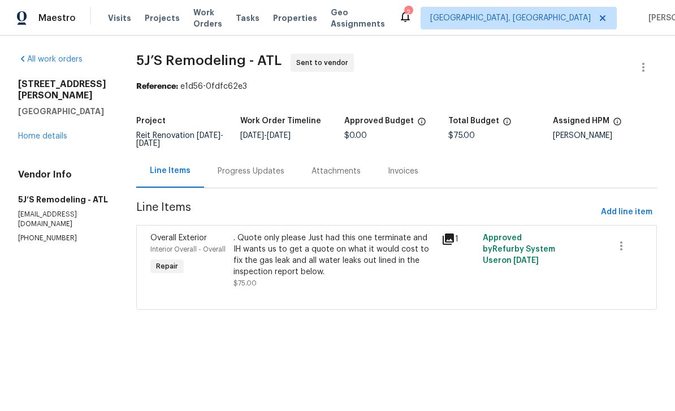
click at [260, 168] on div "Progress Updates" at bounding box center [251, 171] width 67 height 11
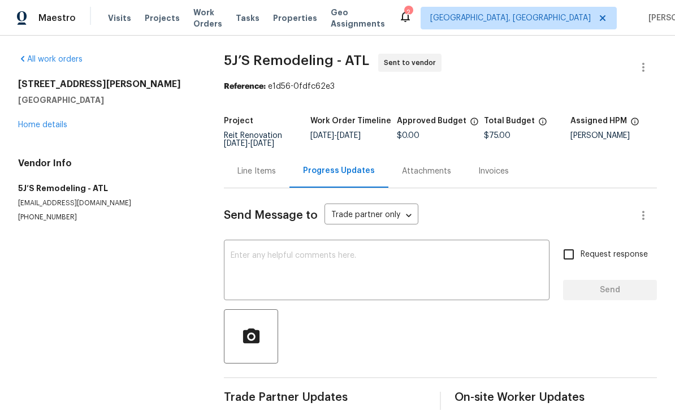
scroll to position [18, 0]
click at [445, 154] on div "Attachments" at bounding box center [427, 170] width 76 height 33
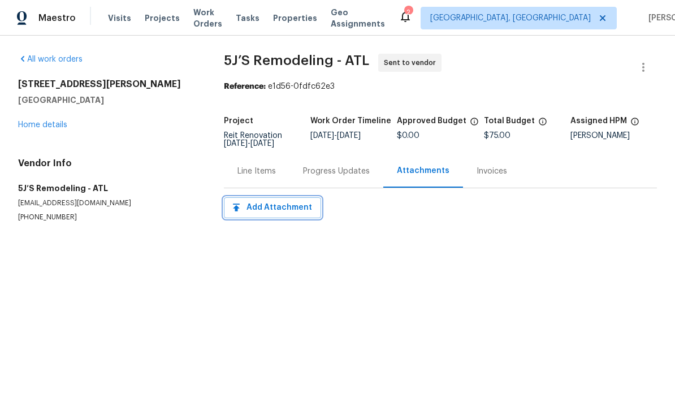
click at [305, 216] on button "Add Attachment" at bounding box center [272, 207] width 97 height 21
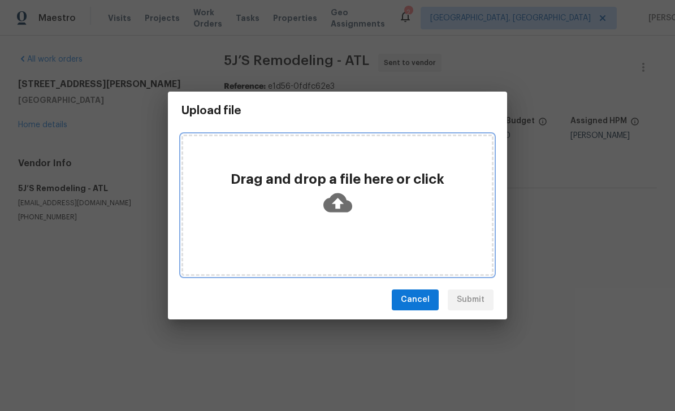
click at [344, 213] on icon at bounding box center [338, 202] width 29 height 29
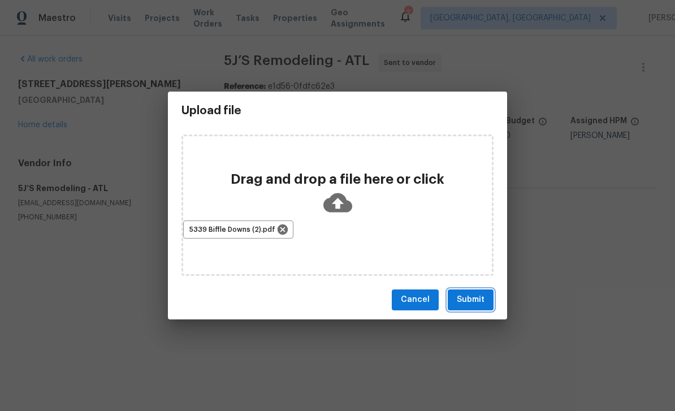
click at [471, 296] on span "Submit" at bounding box center [471, 300] width 28 height 14
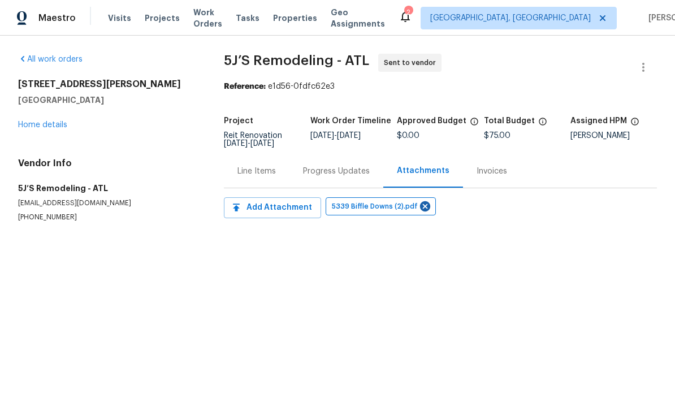
click at [358, 165] on div "Progress Updates" at bounding box center [337, 170] width 94 height 33
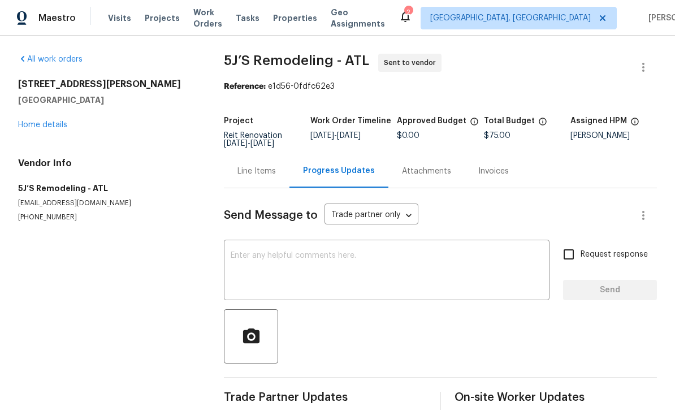
scroll to position [18, 0]
click at [429, 166] on div "Attachments" at bounding box center [426, 171] width 49 height 11
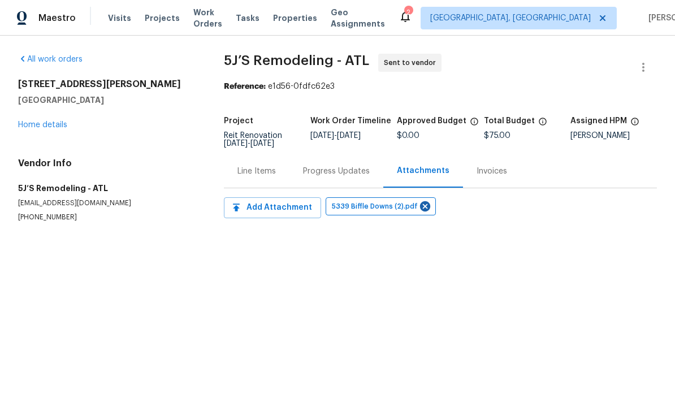
click at [347, 180] on div "Progress Updates" at bounding box center [337, 170] width 94 height 33
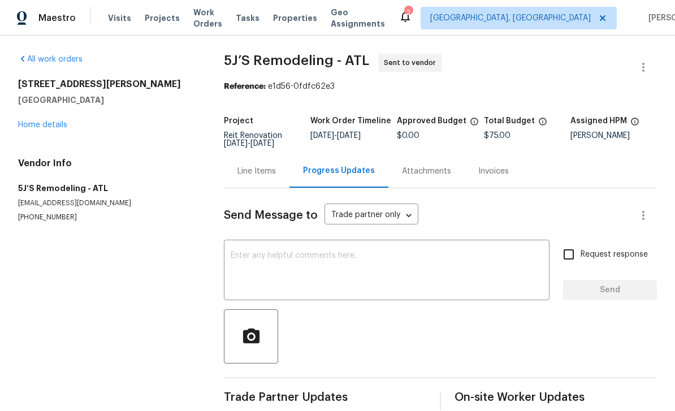
click at [339, 261] on textarea at bounding box center [387, 272] width 312 height 40
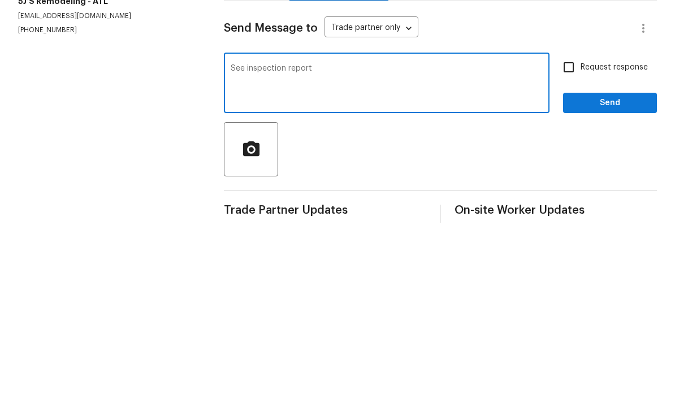
click at [240, 243] on div "See inspection report x ​" at bounding box center [387, 272] width 326 height 58
click at [237, 252] on textarea "See inspection report" at bounding box center [387, 272] width 312 height 40
click at [414, 252] on textarea "Only quote please See inspection report" at bounding box center [387, 272] width 312 height 40
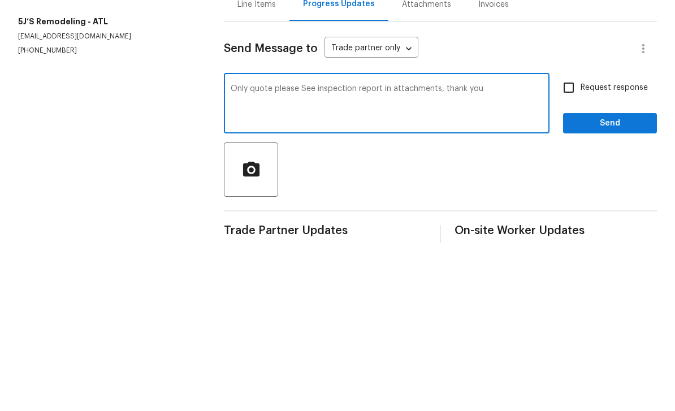
type textarea "Only quote please See inspection report in attachments, thank you"
click at [579, 243] on input "Request response" at bounding box center [569, 255] width 24 height 24
checkbox input "true"
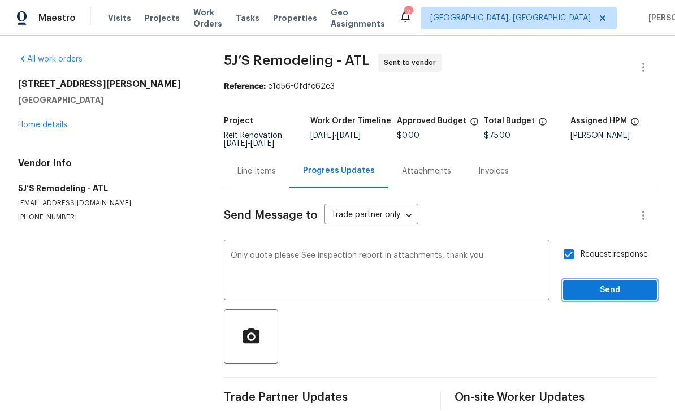
click at [610, 283] on span "Send" at bounding box center [610, 290] width 76 height 14
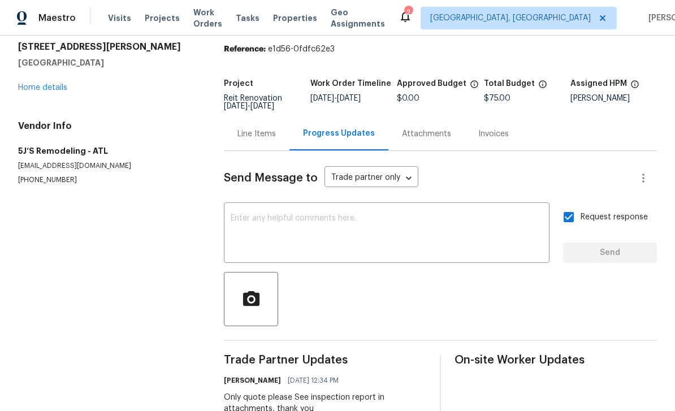
scroll to position [37, 0]
